Goal: Task Accomplishment & Management: Manage account settings

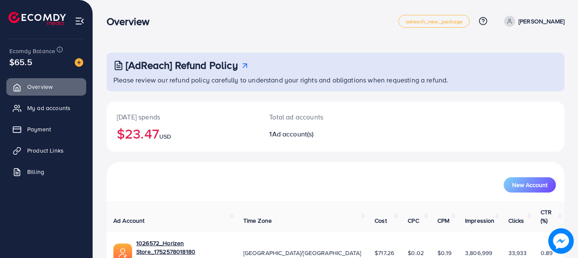
click at [144, 132] on h2 "$23.47 USD" at bounding box center [183, 133] width 132 height 16
click at [141, 125] on h2 "$23.47 USD" at bounding box center [183, 133] width 132 height 16
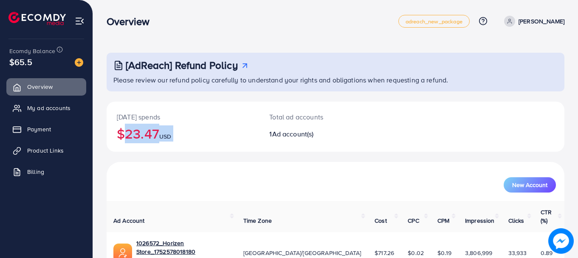
click at [141, 125] on h2 "$23.47 USD" at bounding box center [183, 133] width 132 height 16
click at [139, 118] on p "[DATE] spends" at bounding box center [183, 117] width 132 height 10
click at [154, 121] on p "[DATE] spends" at bounding box center [183, 117] width 132 height 10
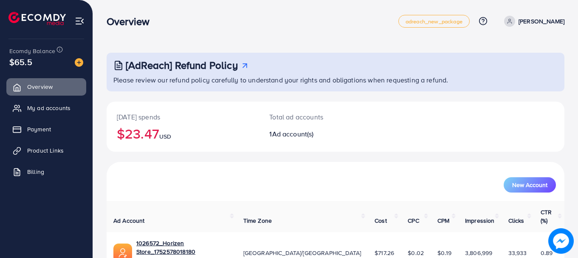
click at [145, 132] on h2 "$23.47 USD" at bounding box center [183, 133] width 132 height 16
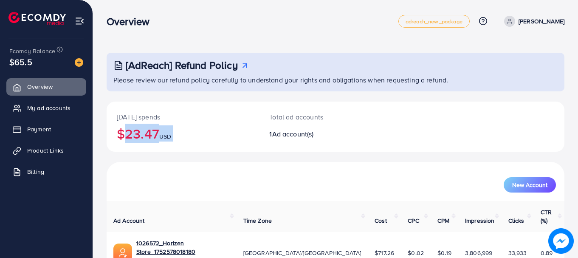
click at [144, 132] on h2 "$23.47 USD" at bounding box center [183, 133] width 132 height 16
click at [137, 115] on p "[DATE] spends" at bounding box center [183, 117] width 132 height 10
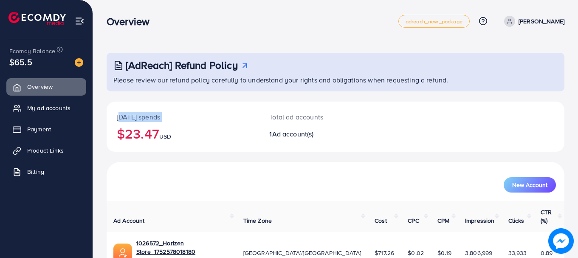
click at [137, 115] on p "[DATE] spends" at bounding box center [183, 117] width 132 height 10
click at [139, 129] on h2 "$23.47 USD" at bounding box center [183, 133] width 132 height 16
click at [148, 135] on h2 "$23.47 USD" at bounding box center [183, 133] width 132 height 16
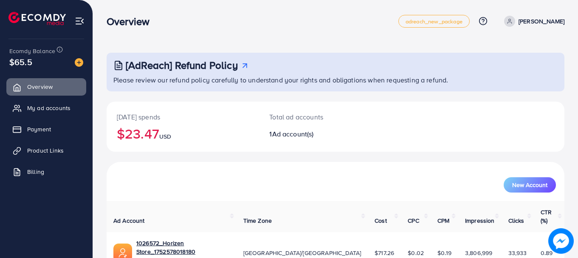
click at [157, 136] on h2 "$23.47 USD" at bounding box center [183, 133] width 132 height 16
click at [169, 135] on span "USD" at bounding box center [165, 136] width 12 height 8
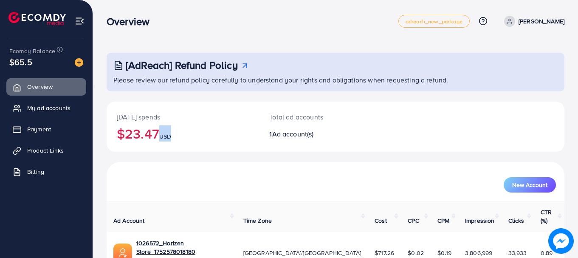
click at [169, 135] on span "USD" at bounding box center [165, 136] width 12 height 8
click at [154, 131] on h2 "$23.47 USD" at bounding box center [183, 133] width 132 height 16
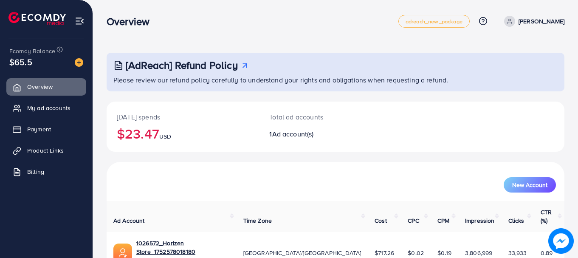
click at [154, 131] on h2 "$23.47 USD" at bounding box center [183, 133] width 132 height 16
click at [142, 128] on h2 "$23.47 USD" at bounding box center [183, 133] width 132 height 16
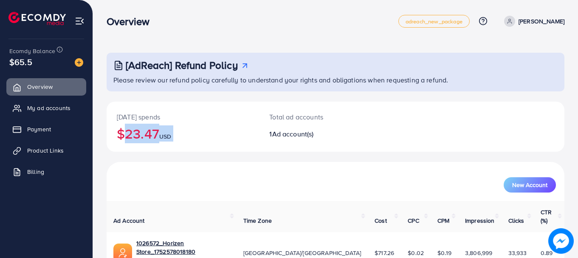
click at [142, 128] on h2 "$23.47 USD" at bounding box center [183, 133] width 132 height 16
click at [151, 132] on h2 "$23.47 USD" at bounding box center [183, 133] width 132 height 16
click at [151, 134] on h2 "$23.47 USD" at bounding box center [183, 133] width 132 height 16
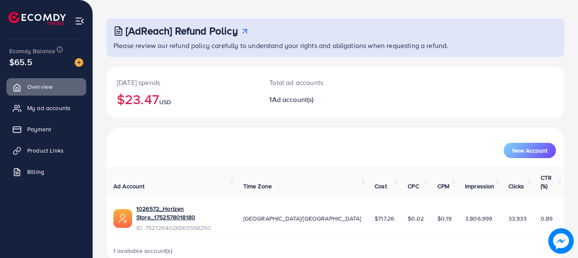
click at [540, 214] on span "0.89" at bounding box center [546, 218] width 12 height 8
click at [538, 214] on td "0.89" at bounding box center [549, 218] width 31 height 42
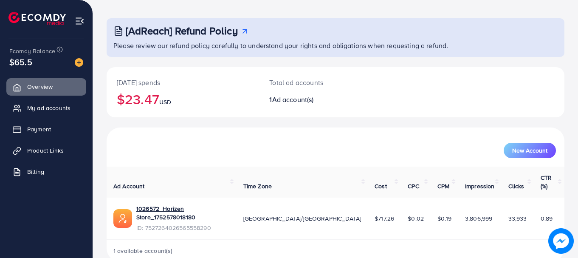
click at [538, 211] on td "0.89" at bounding box center [549, 218] width 31 height 42
click at [535, 212] on td "0.89" at bounding box center [549, 218] width 31 height 42
click at [53, 107] on span "My ad accounts" at bounding box center [50, 108] width 43 height 8
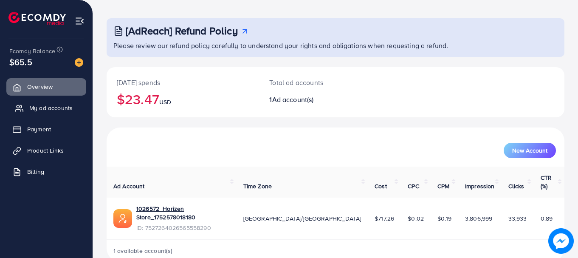
click at [53, 107] on span "My ad accounts" at bounding box center [50, 108] width 43 height 8
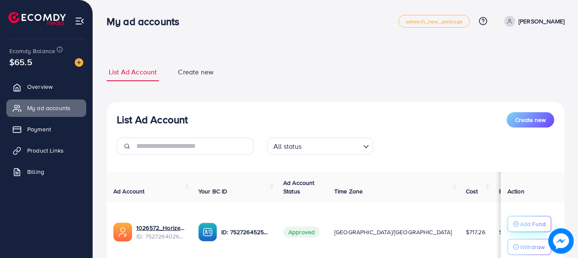
click at [520, 220] on p "Add Fund" at bounding box center [533, 224] width 26 height 10
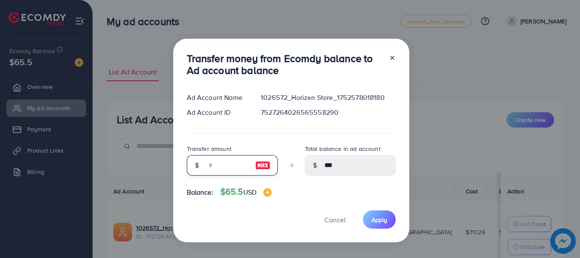
click at [209, 163] on input "number" at bounding box center [227, 165] width 42 height 20
type input "*"
type input "****"
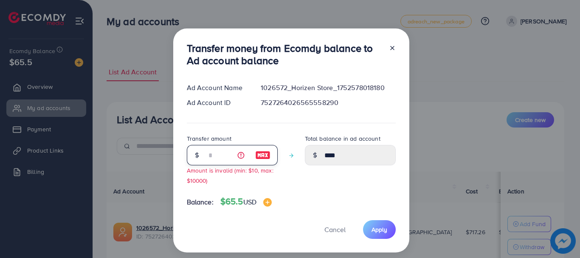
type input "**"
type input "*****"
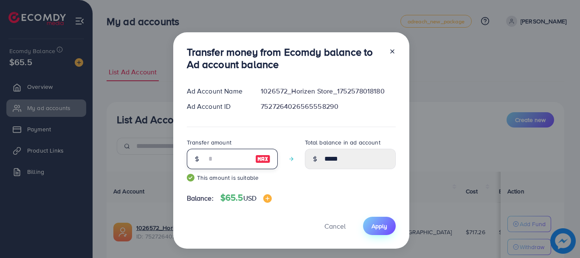
type input "**"
click at [377, 230] on button "Apply" at bounding box center [379, 226] width 33 height 18
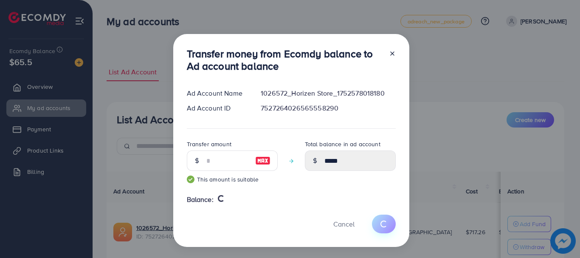
type input "***"
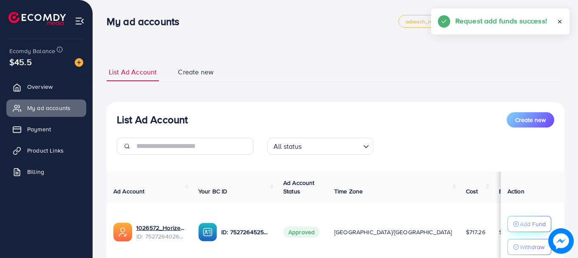
click at [520, 221] on p "Add Fund" at bounding box center [533, 224] width 26 height 10
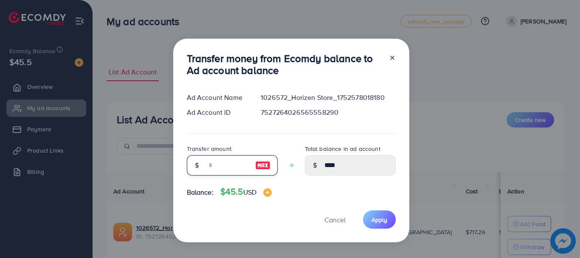
click at [215, 168] on input "number" at bounding box center [227, 165] width 42 height 20
type input "*"
type input "*****"
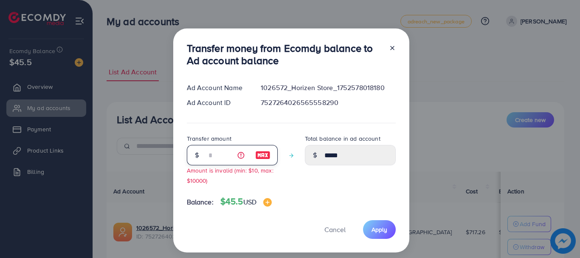
type input "**"
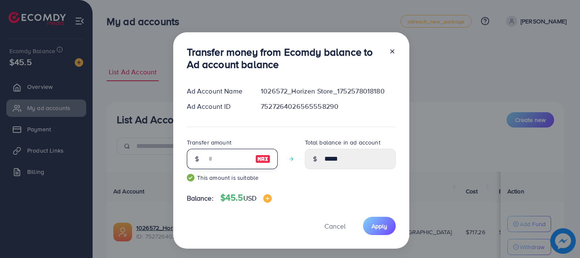
type input "*****"
type input "**"
click at [376, 228] on span "Apply" at bounding box center [380, 226] width 16 height 8
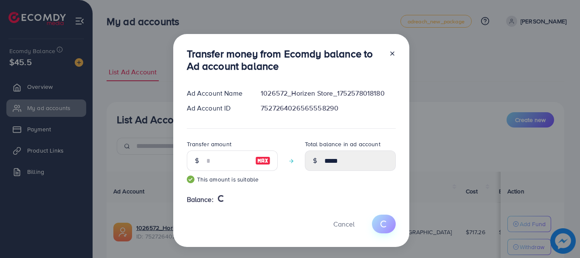
type input "****"
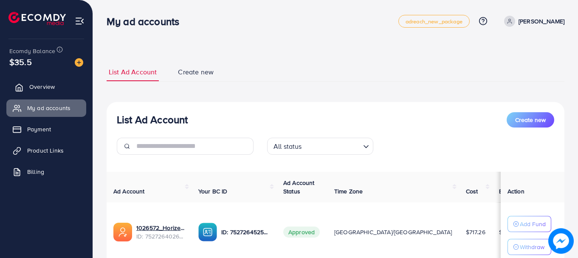
click at [47, 90] on span "Overview" at bounding box center [41, 86] width 25 height 8
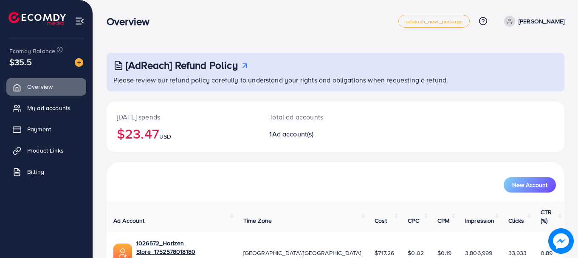
click at [115, 140] on div "[DATE] spends $23.47 USD" at bounding box center [183, 126] width 152 height 50
click at [135, 141] on h2 "$23.47 USD" at bounding box center [183, 133] width 132 height 16
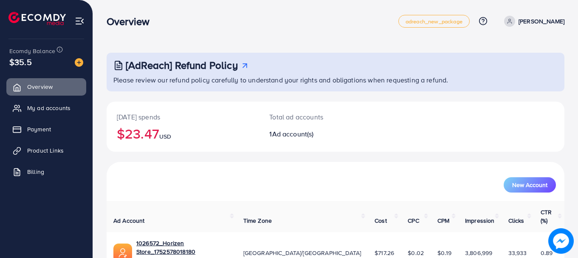
click at [135, 141] on h2 "$23.47 USD" at bounding box center [183, 133] width 132 height 16
click at [134, 138] on h2 "$23.47 USD" at bounding box center [183, 133] width 132 height 16
click at [148, 138] on h2 "$23.47 USD" at bounding box center [183, 133] width 132 height 16
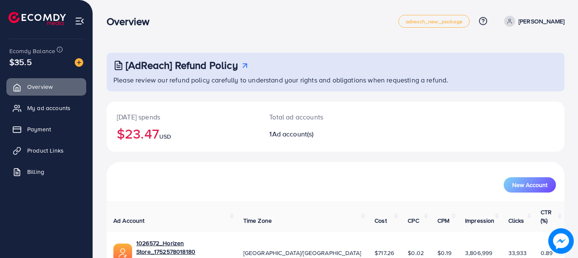
click at [148, 138] on h2 "$23.47 USD" at bounding box center [183, 133] width 132 height 16
click at [165, 140] on span "USD" at bounding box center [165, 136] width 12 height 8
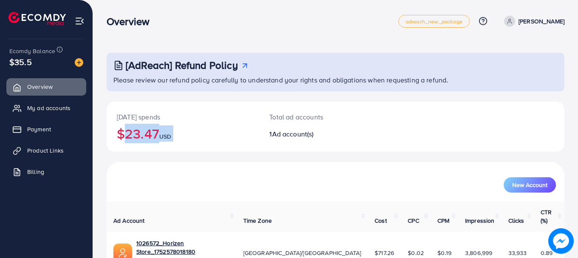
click at [165, 140] on span "USD" at bounding box center [165, 136] width 12 height 8
click at [368, 240] on td "$717.26" at bounding box center [384, 253] width 33 height 42
click at [368, 232] on td "$717.26" at bounding box center [384, 253] width 33 height 42
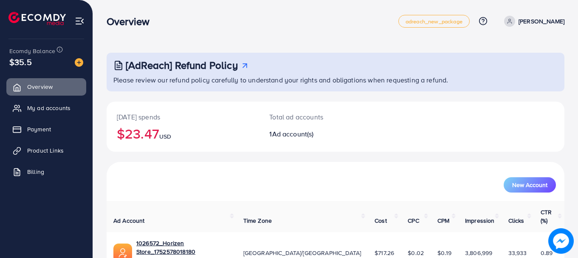
click at [368, 232] on td "$717.26" at bounding box center [384, 253] width 33 height 42
click at [368, 216] on th "Cost" at bounding box center [384, 216] width 33 height 31
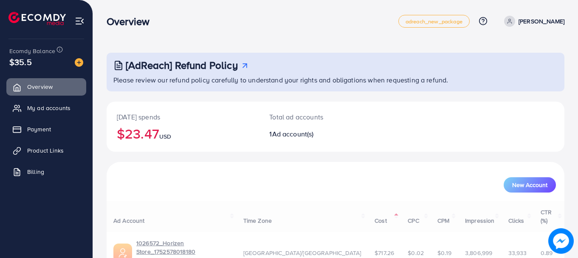
click at [331, 216] on div "Ad Account Time Zone Cost CPC CPM Impression Clicks CTR (%) 1026572_Horizen Sto…" at bounding box center [336, 248] width 458 height 95
click at [296, 207] on th "Time Zone" at bounding box center [302, 216] width 132 height 31
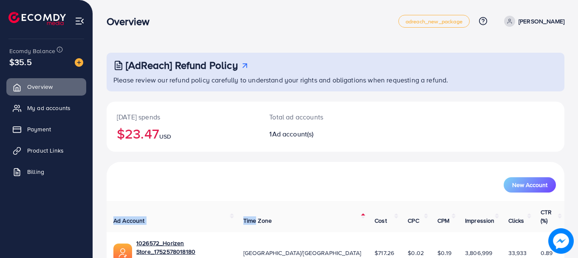
drag, startPoint x: 296, startPoint y: 207, endPoint x: 287, endPoint y: 163, distance: 44.3
click at [287, 163] on div "New Account Ad Account Time Zone Cost CPC CPM Impression Clicks CTR (%) 1026572…" at bounding box center [336, 229] width 458 height 134
click at [287, 163] on div "New Account" at bounding box center [336, 181] width 458 height 39
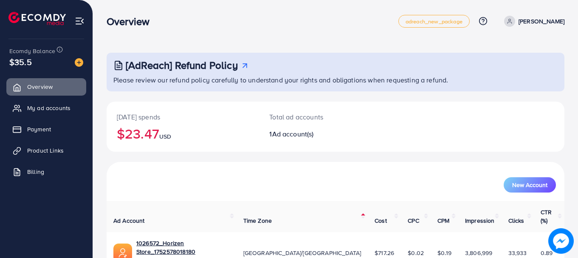
click at [184, 138] on h2 "$23.47 USD" at bounding box center [183, 133] width 132 height 16
click at [171, 138] on span "USD" at bounding box center [165, 136] width 12 height 8
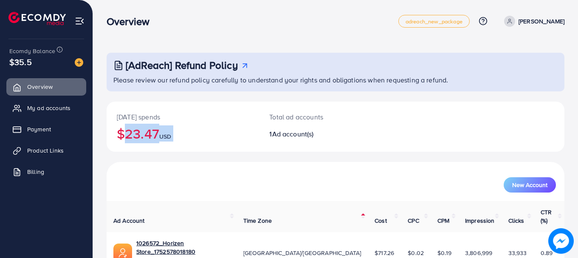
click at [171, 138] on span "USD" at bounding box center [165, 136] width 12 height 8
click at [166, 138] on span "USD" at bounding box center [165, 136] width 12 height 8
click at [151, 137] on h2 "$23.47 USD" at bounding box center [183, 133] width 132 height 16
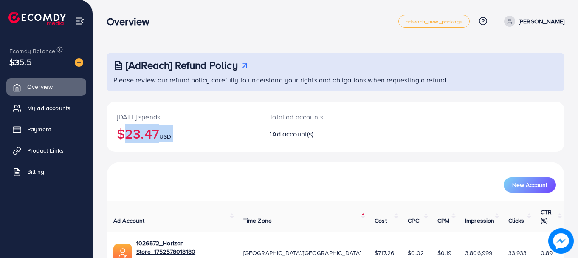
click at [151, 137] on h2 "$23.47 USD" at bounding box center [183, 133] width 132 height 16
click at [141, 135] on h2 "$23.47 USD" at bounding box center [183, 133] width 132 height 16
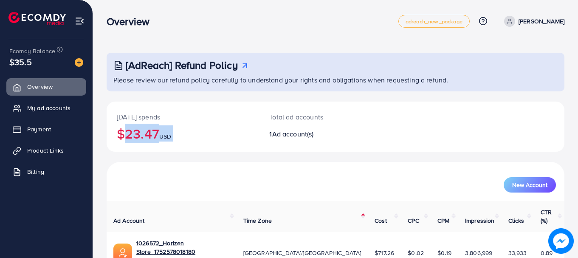
click at [144, 135] on h2 "$23.47 USD" at bounding box center [183, 133] width 132 height 16
click at [138, 132] on h2 "$23.47 USD" at bounding box center [183, 133] width 132 height 16
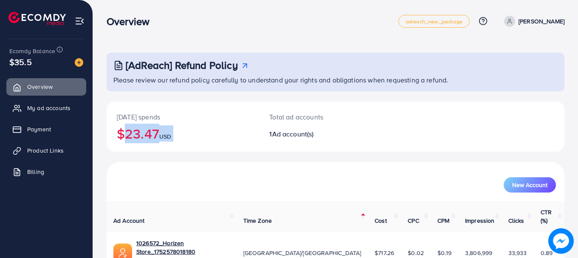
click at [138, 132] on h2 "$23.47 USD" at bounding box center [183, 133] width 132 height 16
click at [148, 135] on h2 "$23.47 USD" at bounding box center [183, 133] width 132 height 16
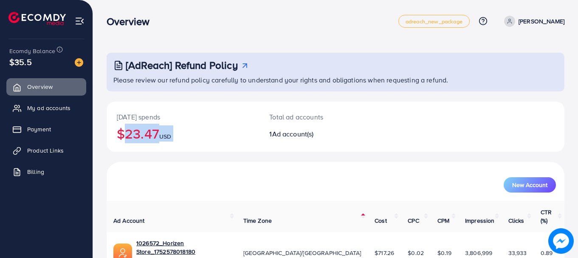
click at [138, 134] on h2 "$23.47 USD" at bounding box center [183, 133] width 132 height 16
click at [135, 131] on h2 "$23.47 USD" at bounding box center [183, 133] width 132 height 16
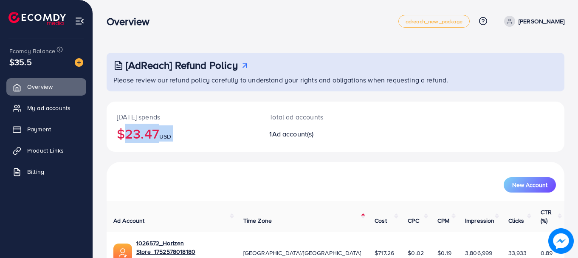
click at [135, 131] on h2 "$23.47 USD" at bounding box center [183, 133] width 132 height 16
